Goal: Task Accomplishment & Management: Complete application form

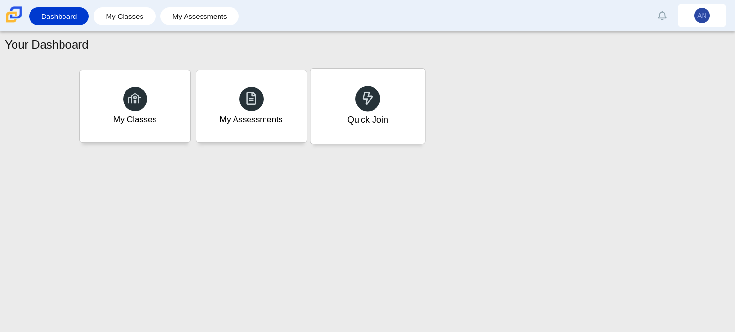
click at [395, 96] on div "Quick Join" at bounding box center [367, 106] width 115 height 75
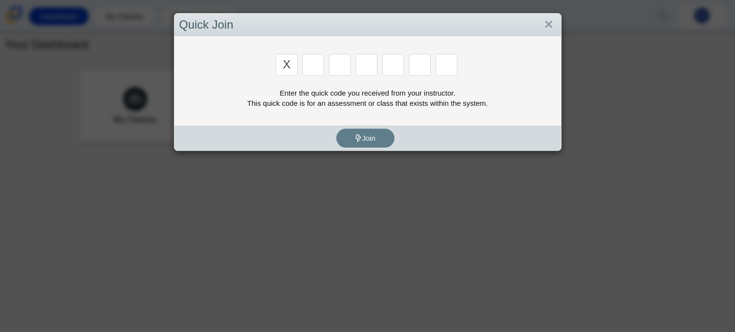
type input "x"
type input "d"
type input "5"
type input "4"
type input "v"
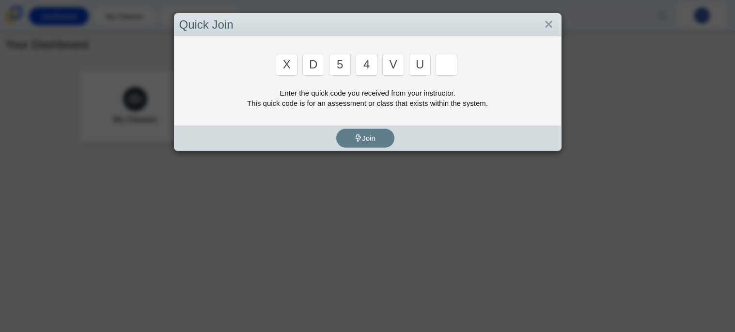
type input "u"
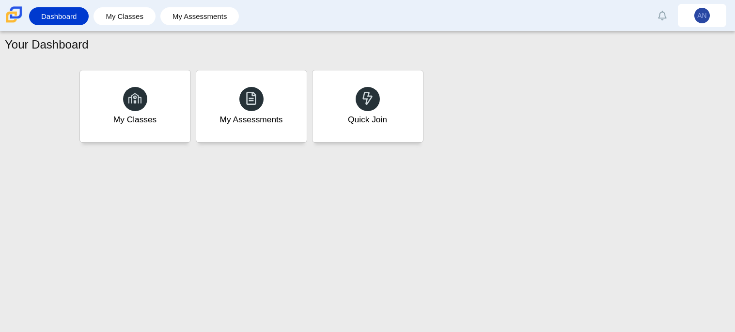
type input "t"
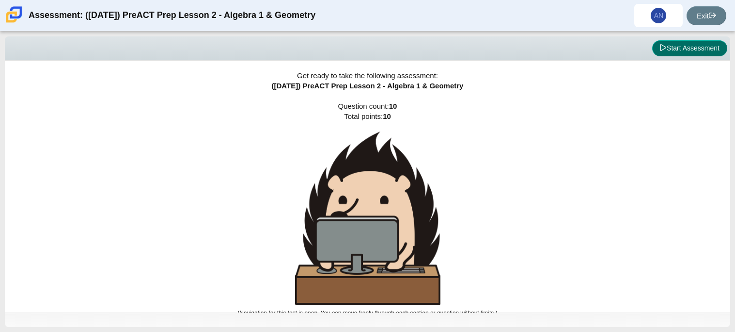
click at [678, 45] on button "Start Assessment" at bounding box center [690, 48] width 75 height 16
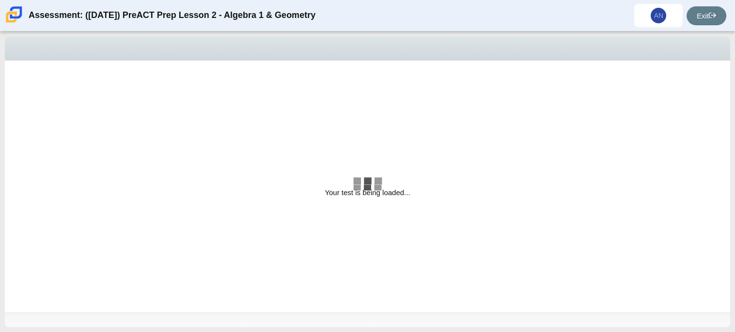
select select "bbf5d072-3e0b-44c4-9a12-6e7c9033f65b"
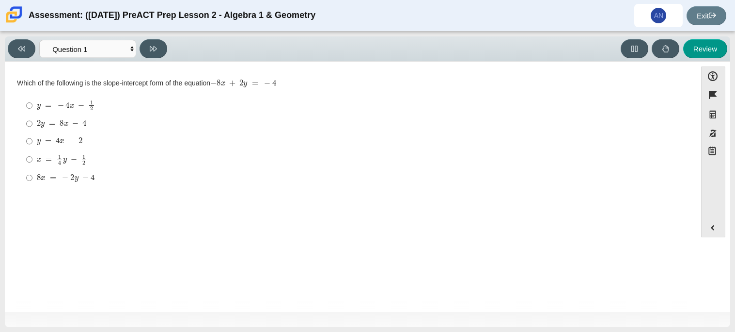
click at [68, 126] on mjx-c "Assessment items" at bounding box center [69, 126] width 2 height 0
click at [32, 126] on input "2 y = 8 x − 4 2 y = 8 x − 4" at bounding box center [29, 123] width 6 height 17
radio input "true"
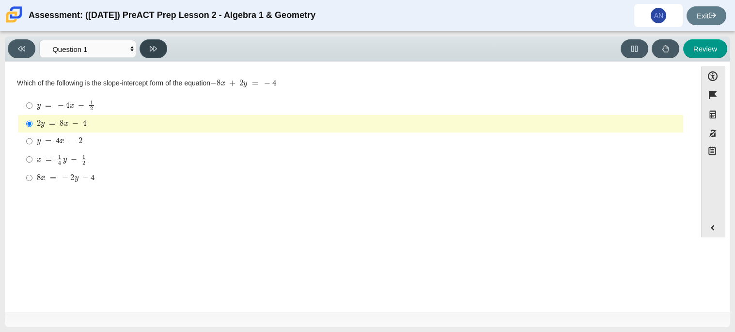
click at [154, 54] on button at bounding box center [154, 48] width 28 height 19
select select "ed62e223-81bd-4cbf-ab48-ab975844bd1f"
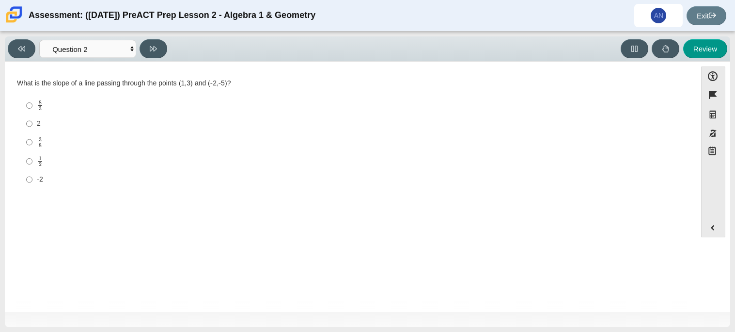
click at [53, 137] on div "3 8" at bounding box center [358, 142] width 643 height 11
click at [32, 137] on input "3 8 3 eighths" at bounding box center [29, 141] width 6 height 19
radio input "true"
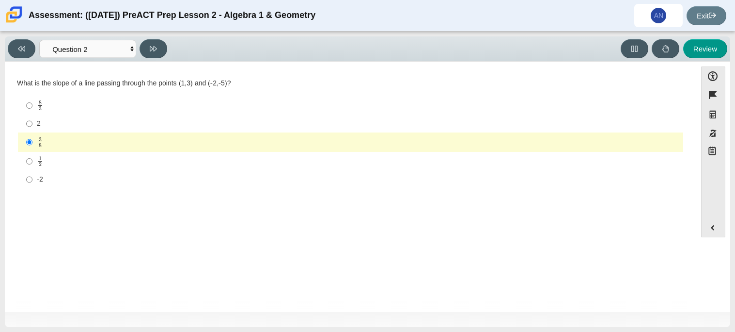
click at [70, 162] on div "1 2" at bounding box center [358, 161] width 643 height 11
click at [32, 162] on input "1 2 1 half" at bounding box center [29, 161] width 6 height 19
radio input "true"
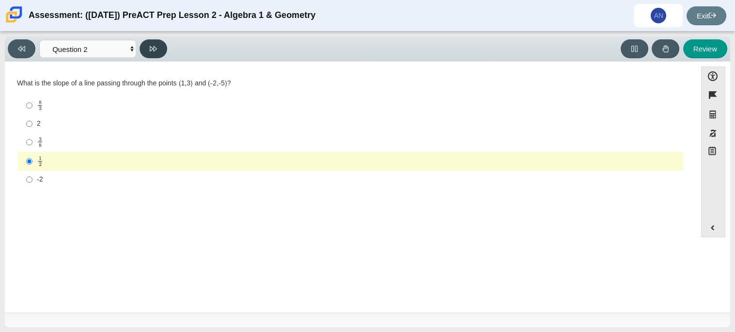
click at [163, 48] on button at bounding box center [154, 48] width 28 height 19
select select "97f4f5fa-a52e-4fed-af51-565bfcdf47cb"
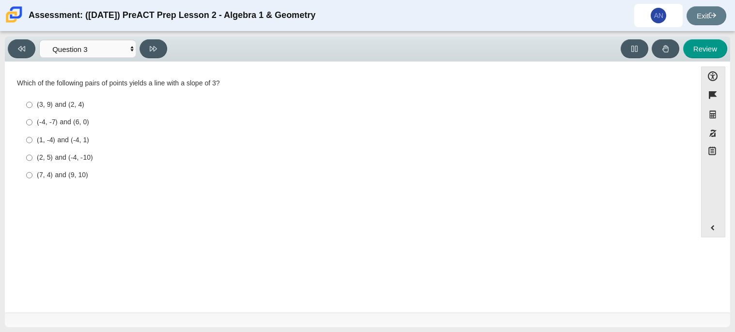
click at [88, 106] on div "(3, 9) and (2, 4)" at bounding box center [358, 105] width 643 height 10
click at [32, 106] on input "(3, 9) and (2, 4) (3, 9) and (2, 4)" at bounding box center [29, 104] width 6 height 17
radio input "true"
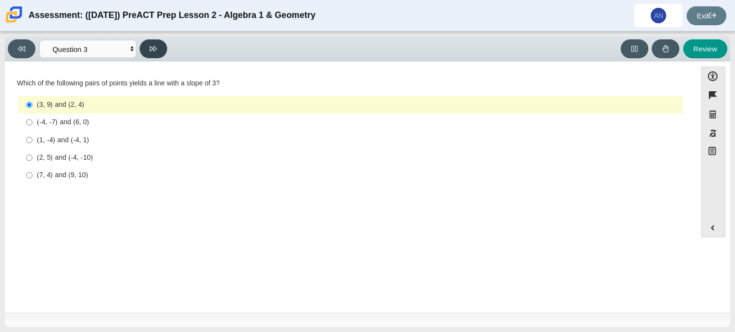
click at [160, 42] on button at bounding box center [154, 48] width 28 height 19
select select "89427bb7-e313-4f00-988f-8b8255897029"
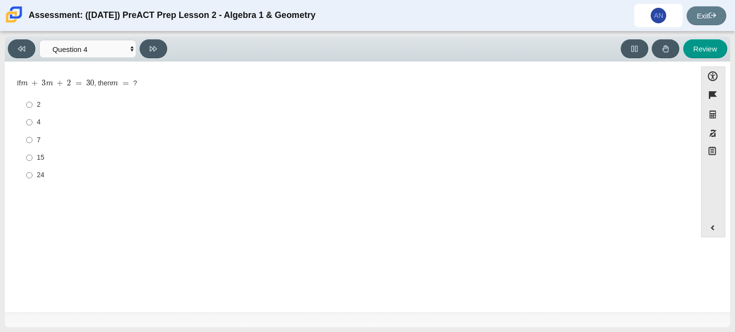
click at [62, 138] on div "7" at bounding box center [358, 140] width 643 height 10
click at [32, 138] on input "7 7" at bounding box center [29, 139] width 6 height 17
radio input "true"
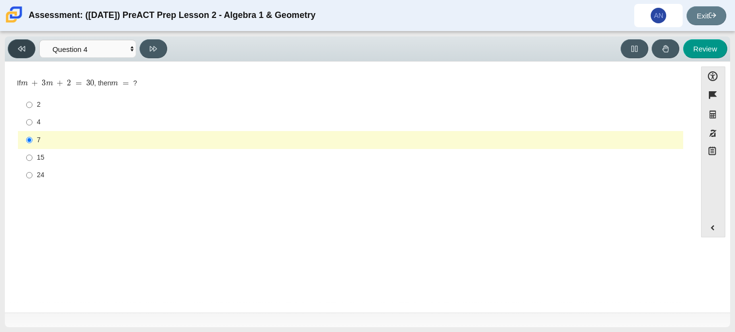
click at [18, 43] on button at bounding box center [22, 48] width 28 height 19
select select "97f4f5fa-a52e-4fed-af51-565bfcdf47cb"
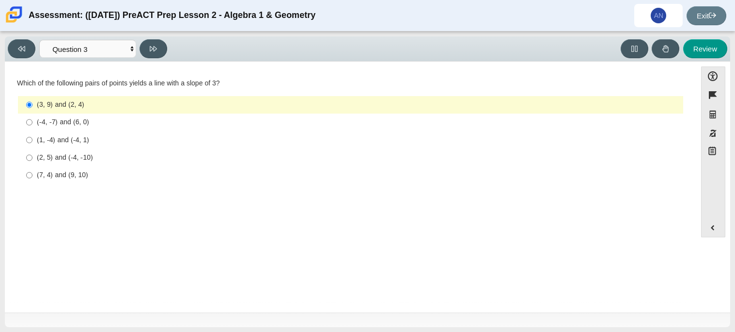
click at [88, 173] on div "(7, 4) and (9, 10)" at bounding box center [358, 175] width 643 height 10
click at [32, 173] on input "(7, 4) and (9, 10) (7, 4) and (9, 10)" at bounding box center [29, 174] width 6 height 17
radio input "true"
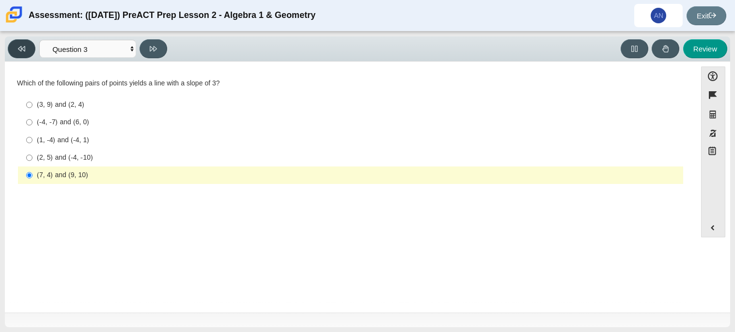
click at [18, 50] on icon at bounding box center [21, 48] width 7 height 7
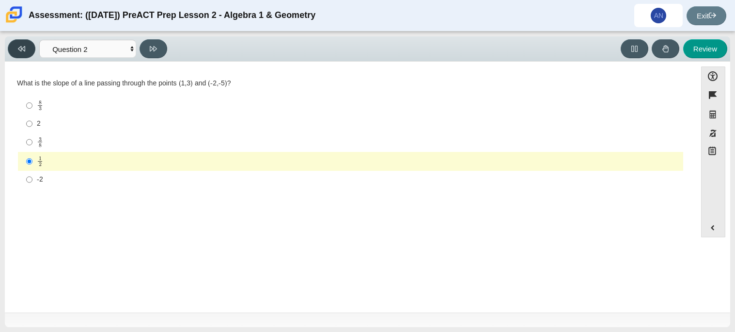
click at [16, 42] on button at bounding box center [22, 48] width 28 height 19
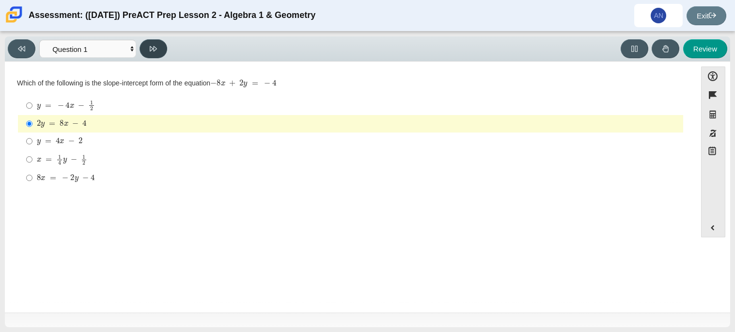
click at [156, 49] on icon at bounding box center [153, 48] width 7 height 7
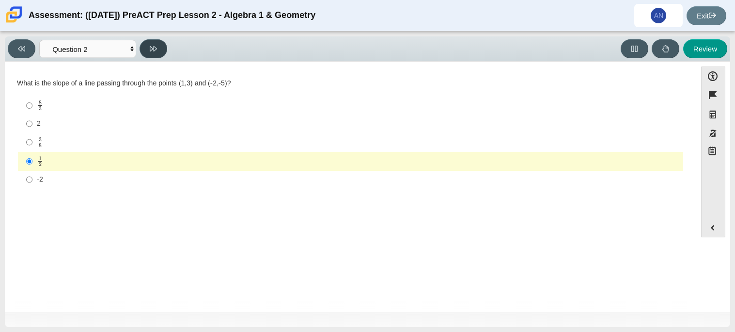
click at [158, 49] on button at bounding box center [154, 48] width 28 height 19
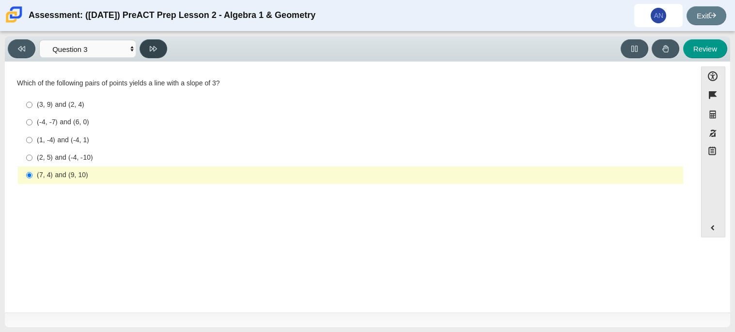
click at [158, 49] on button at bounding box center [154, 48] width 28 height 19
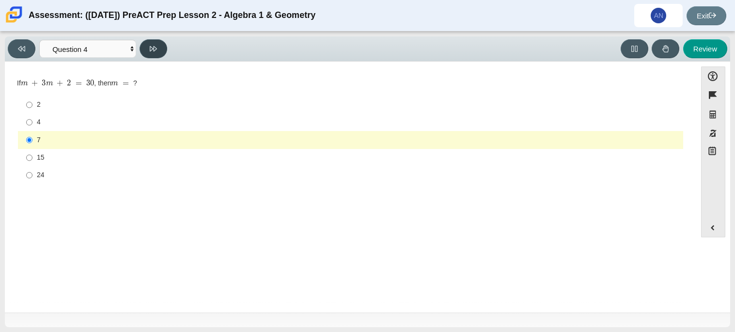
click at [158, 49] on button at bounding box center [154, 48] width 28 height 19
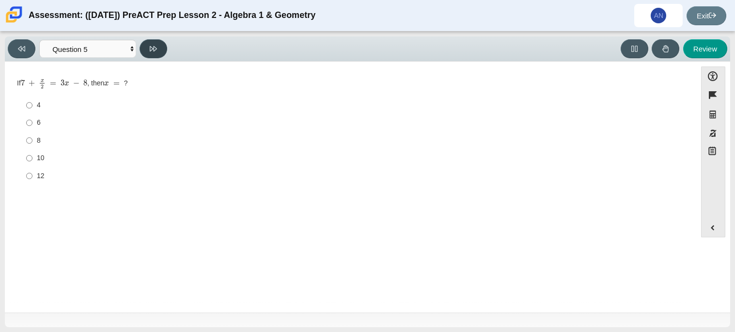
click at [158, 49] on button at bounding box center [154, 48] width 28 height 19
click at [15, 52] on button at bounding box center [22, 48] width 28 height 19
click at [19, 50] on icon at bounding box center [21, 48] width 7 height 7
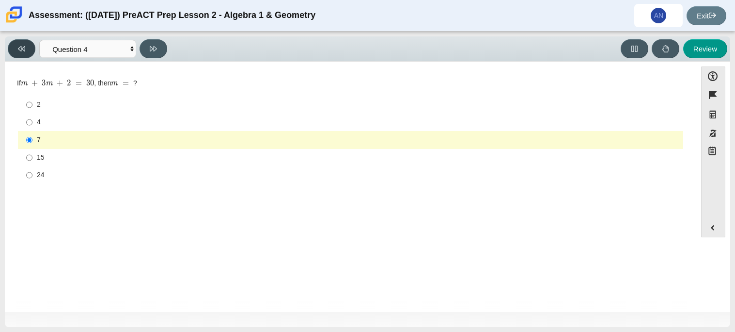
click at [19, 52] on button at bounding box center [22, 48] width 28 height 19
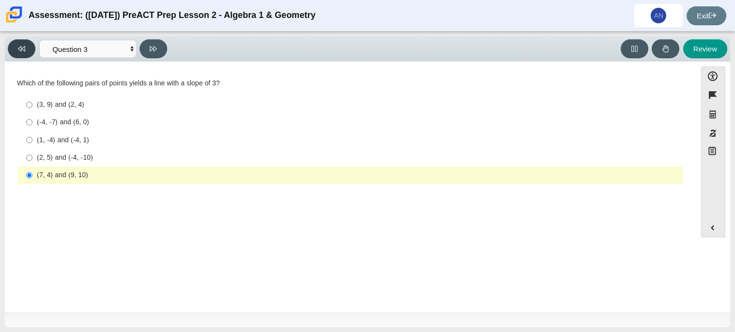
click at [19, 52] on button at bounding box center [22, 48] width 28 height 19
select select "ed62e223-81bd-4cbf-ab48-ab975844bd1f"
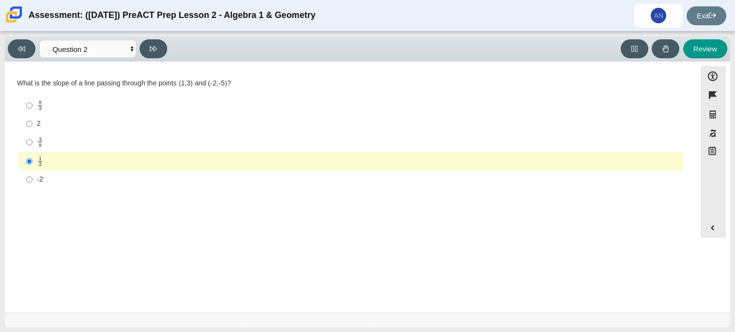
click at [32, 98] on label "8 3 8 thirds" at bounding box center [351, 105] width 664 height 19
click at [32, 98] on input "8 3 8 thirds" at bounding box center [29, 105] width 6 height 19
radio input "true"
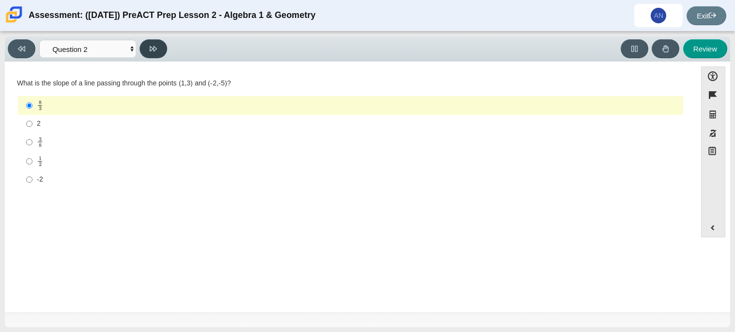
click at [145, 47] on button at bounding box center [154, 48] width 28 height 19
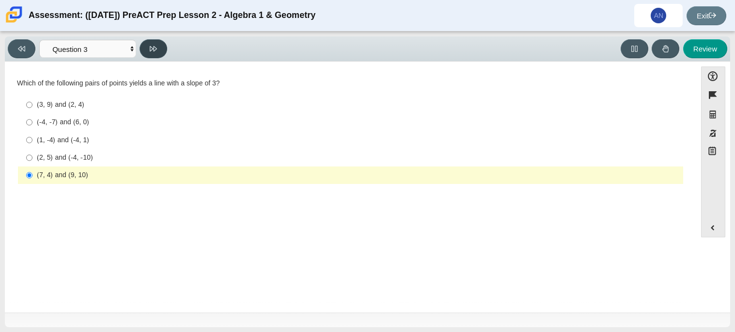
click at [145, 47] on button at bounding box center [154, 48] width 28 height 19
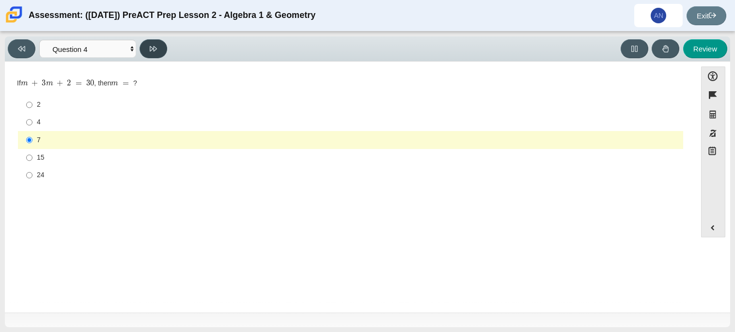
click at [145, 47] on button at bounding box center [154, 48] width 28 height 19
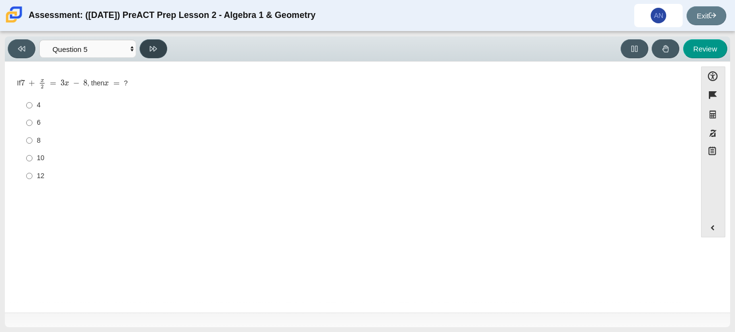
click at [145, 47] on button at bounding box center [154, 48] width 28 height 19
click at [28, 55] on button at bounding box center [22, 48] width 28 height 19
select select "489dcffd-4e6a-49cf-a9d6-ad1d4a911a4e"
click at [53, 144] on div "8" at bounding box center [358, 141] width 643 height 10
click at [32, 144] on input "8 8" at bounding box center [29, 139] width 6 height 17
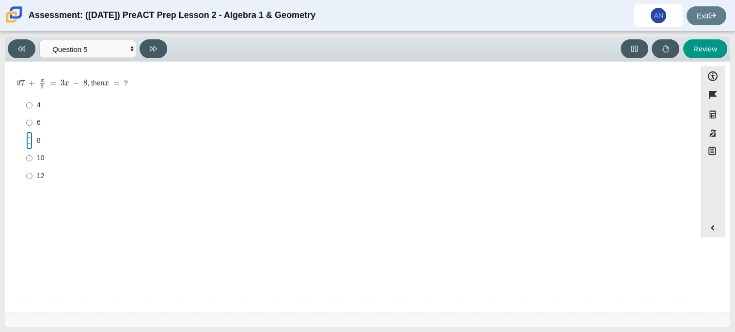
radio input "true"
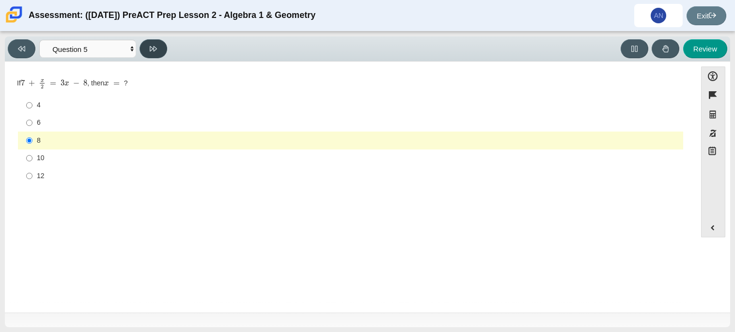
click at [148, 51] on button at bounding box center [154, 48] width 28 height 19
select select "210571de-36a6-4d8e-a361-ceff8ef801dc"
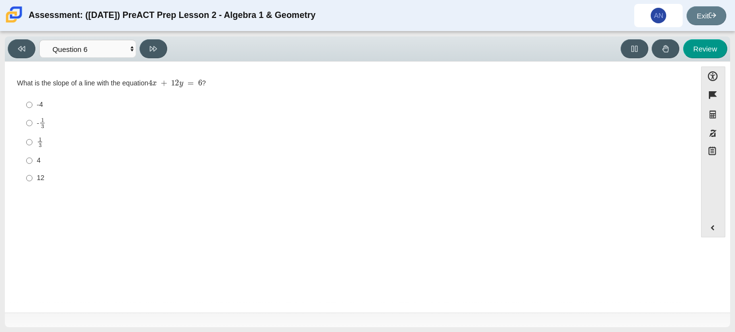
click at [41, 140] on mjx-c "Assessment items" at bounding box center [40, 139] width 3 height 4
click at [32, 140] on input "1 3 1 third" at bounding box center [29, 141] width 6 height 19
radio input "true"
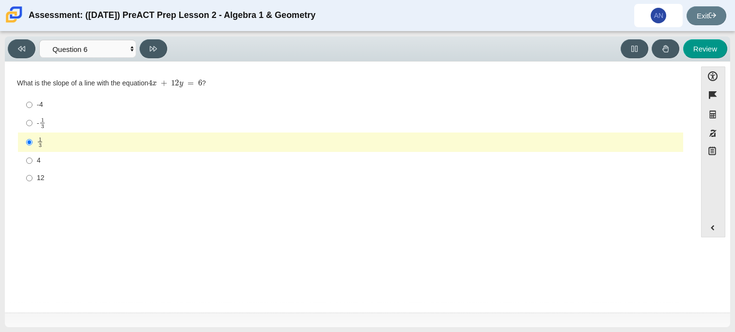
click at [111, 121] on div "- 1 3" at bounding box center [358, 122] width 643 height 11
click at [32, 121] on input "- 1 3 -1 third" at bounding box center [29, 122] width 6 height 19
radio input "true"
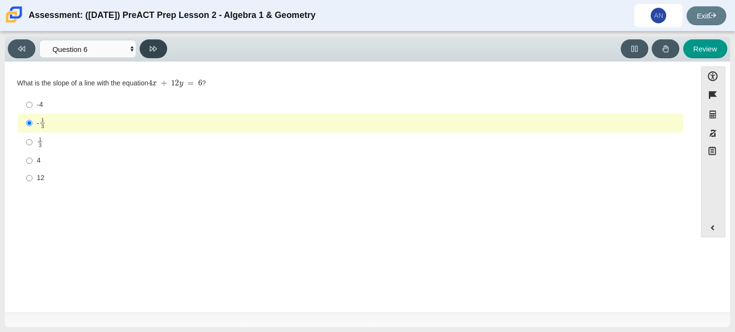
click at [152, 49] on icon at bounding box center [153, 48] width 7 height 7
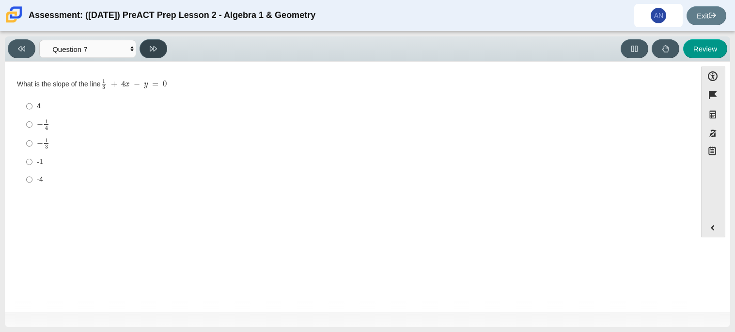
click at [152, 49] on icon at bounding box center [153, 48] width 7 height 7
click at [23, 50] on icon at bounding box center [21, 48] width 7 height 7
select select "ec95ace6-bebc-42b8-9428-40567494d4da"
click at [75, 135] on label "− 1 3 negative 1 third" at bounding box center [351, 143] width 664 height 19
click at [32, 135] on input "− 1 3 negative 1 third" at bounding box center [29, 143] width 6 height 19
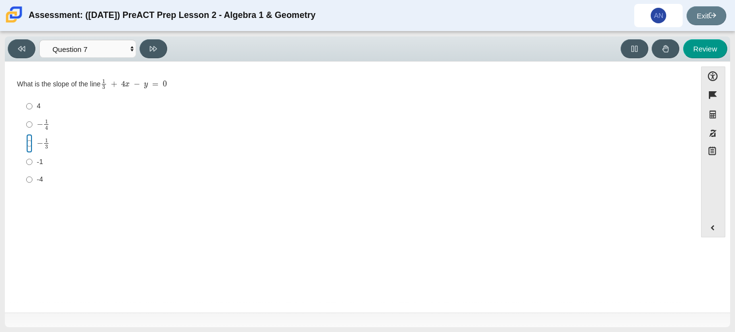
radio input "true"
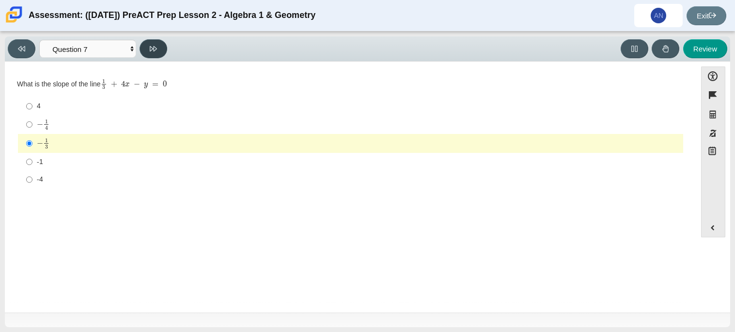
click at [145, 51] on button at bounding box center [154, 48] width 28 height 19
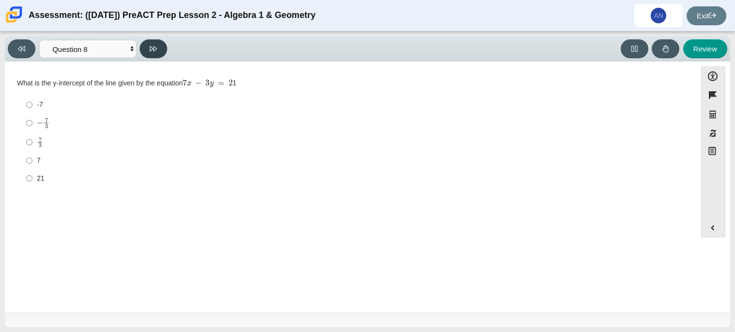
click at [145, 51] on button at bounding box center [154, 48] width 28 height 19
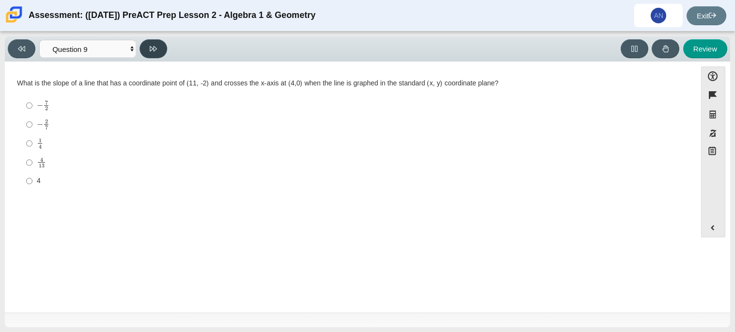
click at [145, 51] on button at bounding box center [154, 48] width 28 height 19
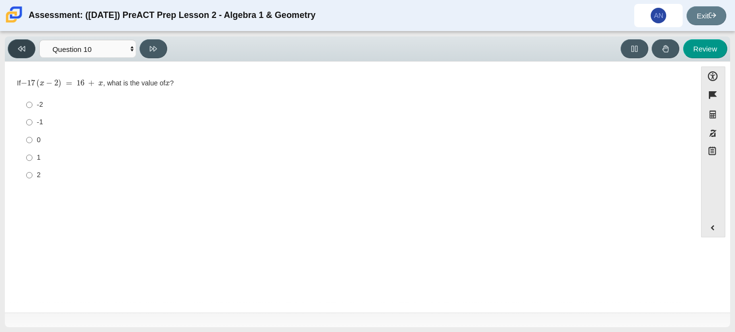
click at [12, 46] on button at bounding box center [22, 48] width 28 height 19
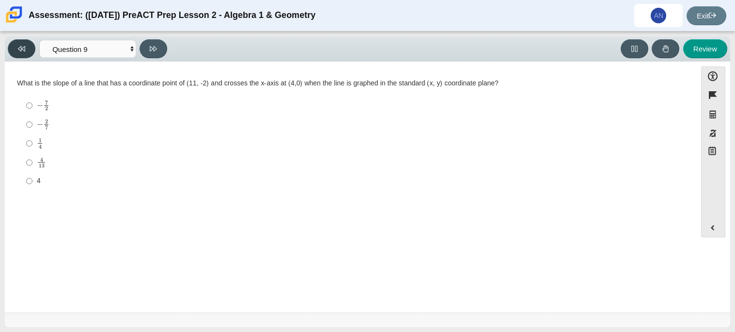
click at [12, 47] on button at bounding box center [22, 48] width 28 height 19
select select "ce81fe10-bf29-4b5e-8bd7-4f47f2fed4d8"
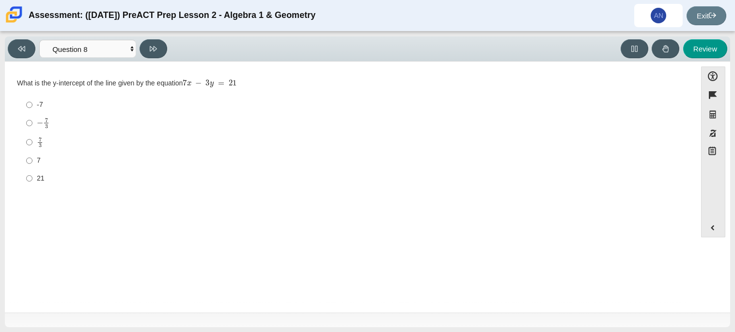
click at [73, 156] on div "7" at bounding box center [358, 161] width 643 height 10
click at [32, 156] on input "7 7" at bounding box center [29, 160] width 6 height 17
radio input "true"
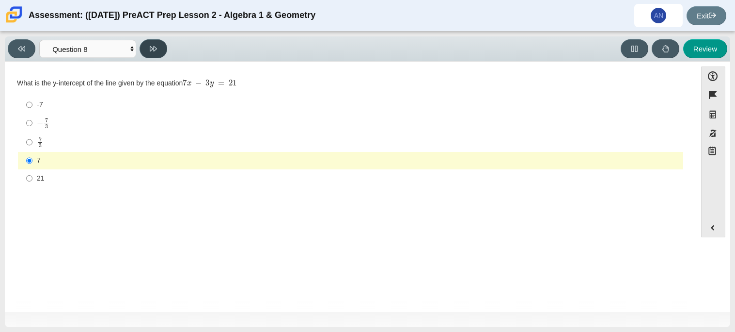
click at [151, 41] on button at bounding box center [154, 48] width 28 height 19
select select "14773eaf-2ca1-47ae-afe7-a624a56f34b3"
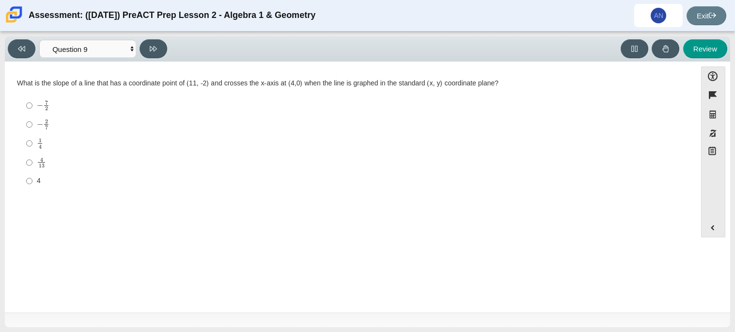
click at [74, 126] on div "− 2 7" at bounding box center [358, 124] width 643 height 11
click at [32, 126] on input "− 2 7 negative 2 sevenths" at bounding box center [29, 124] width 6 height 19
radio input "true"
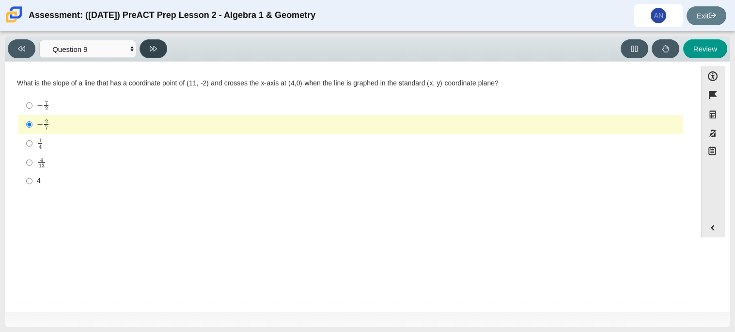
click at [152, 49] on icon at bounding box center [153, 48] width 7 height 5
select select "96b71634-eacb-4f7e-8aef-411727d9bcba"
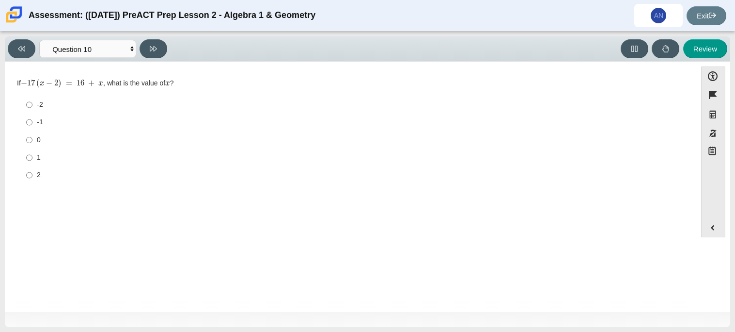
click at [142, 124] on div "-1" at bounding box center [358, 122] width 643 height 10
click at [32, 124] on input "-1 -1" at bounding box center [29, 121] width 6 height 17
radio input "true"
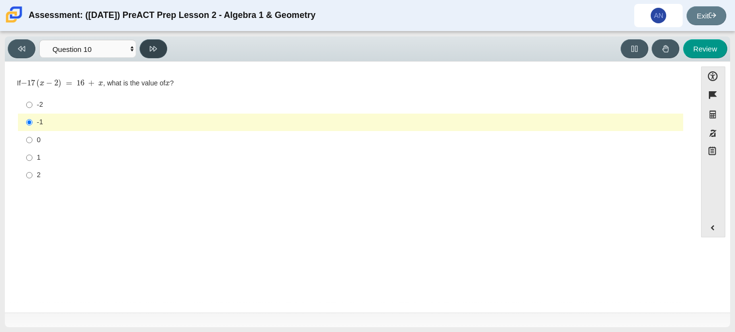
click at [158, 48] on button at bounding box center [154, 48] width 28 height 19
select select "review"
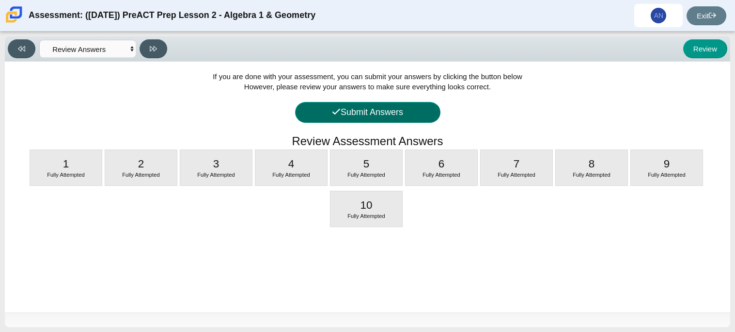
click at [404, 112] on button "Submit Answers" at bounding box center [367, 112] width 145 height 21
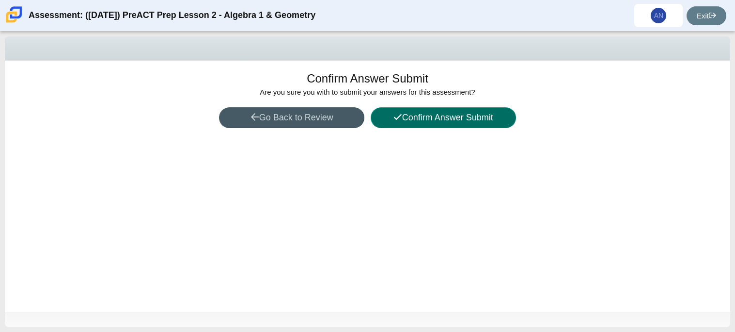
click at [445, 118] on button "Confirm Answer Submit" at bounding box center [443, 117] width 145 height 21
